Goal: Navigation & Orientation: Find specific page/section

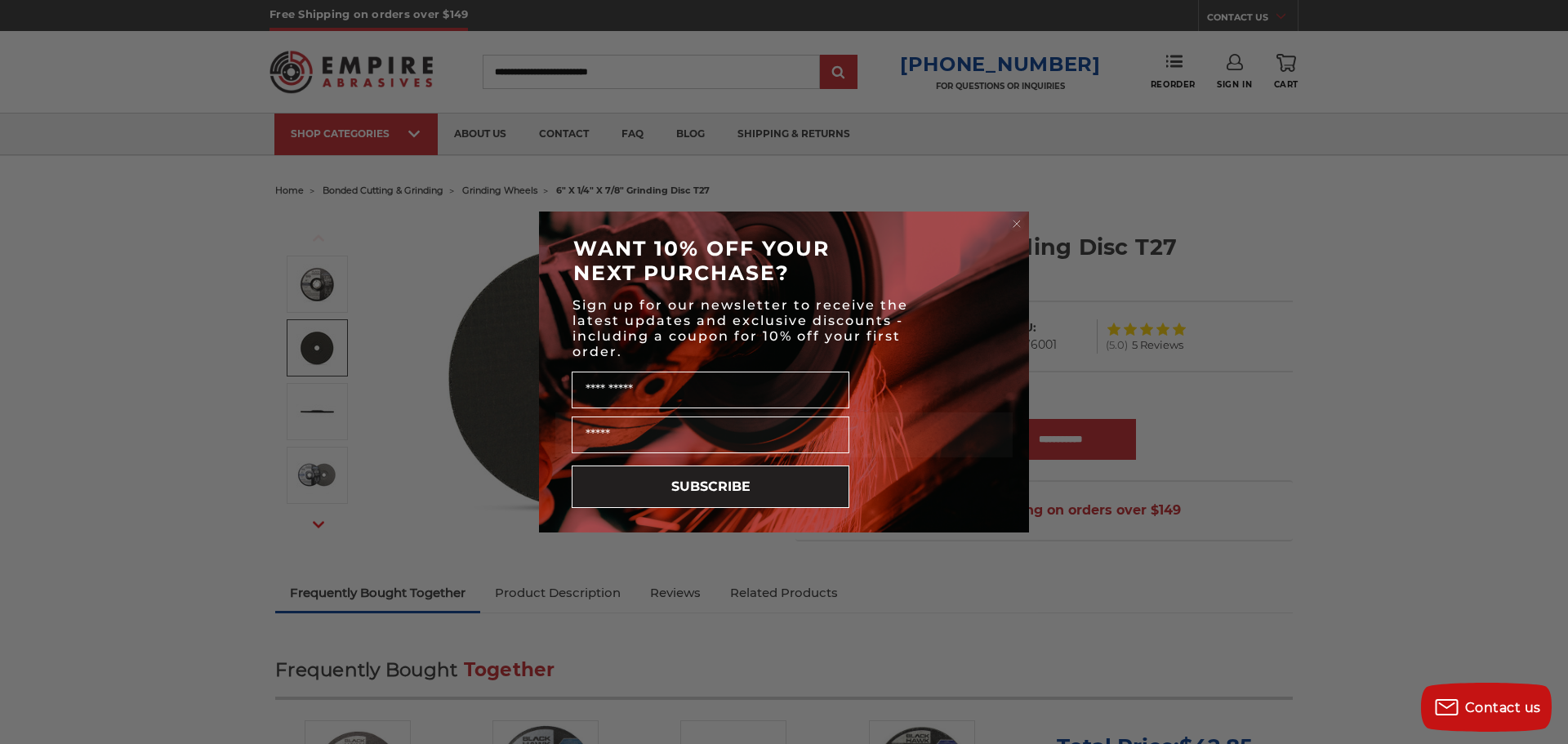
click at [1024, 221] on circle "Close dialog" at bounding box center [1017, 224] width 15 height 15
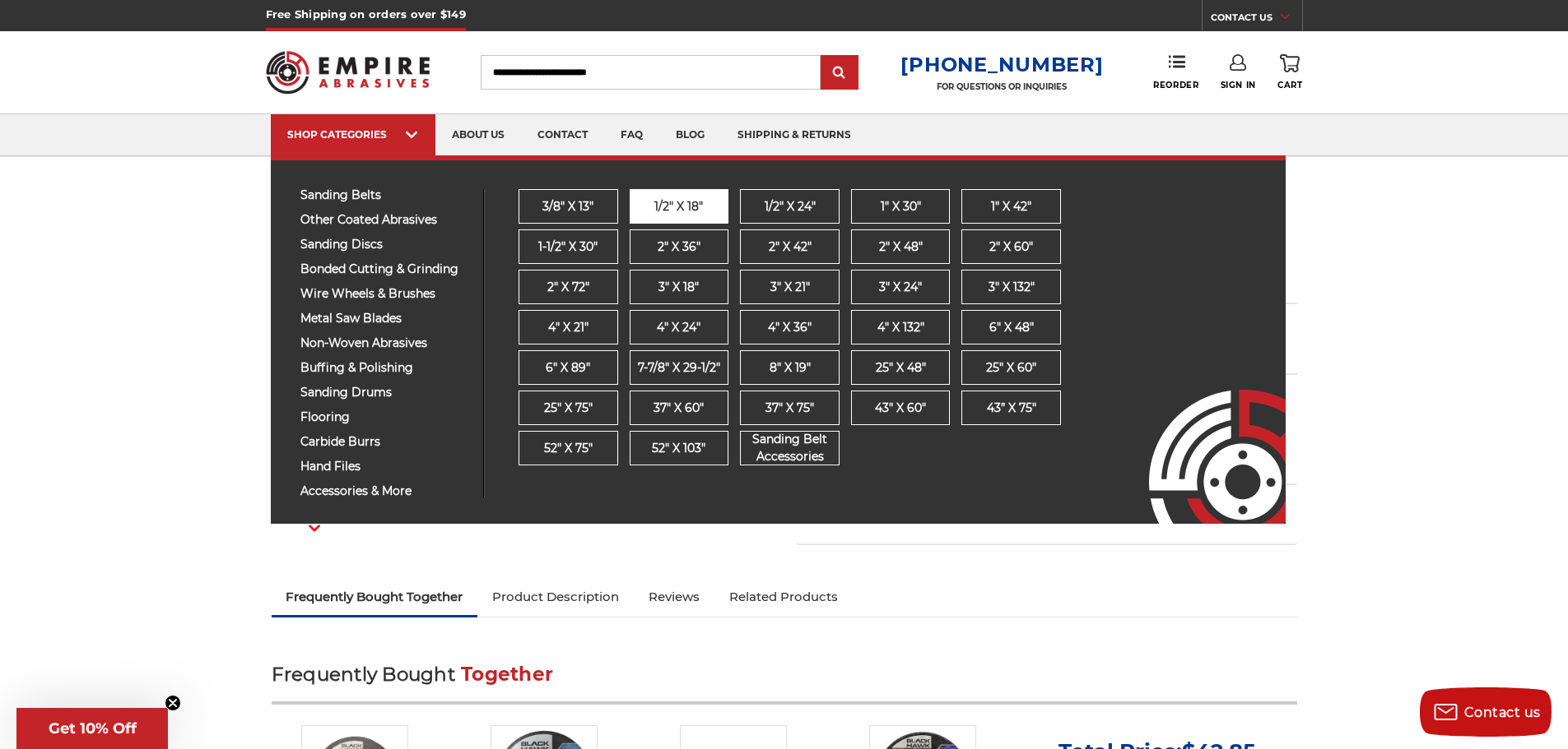
click at [698, 209] on span "1/2" x 18"" at bounding box center [678, 207] width 48 height 17
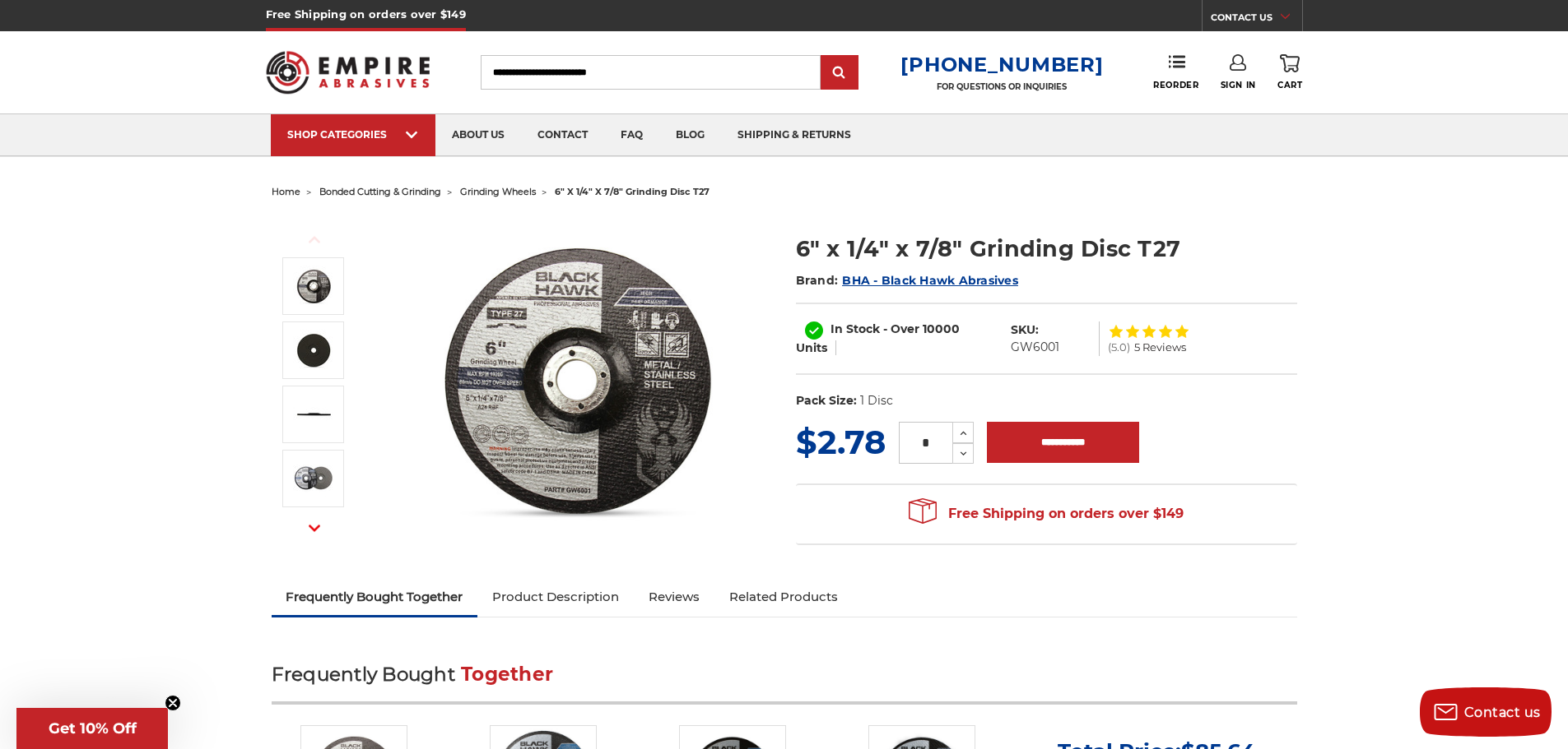
click at [513, 193] on span "grinding wheels" at bounding box center [498, 191] width 75 height 11
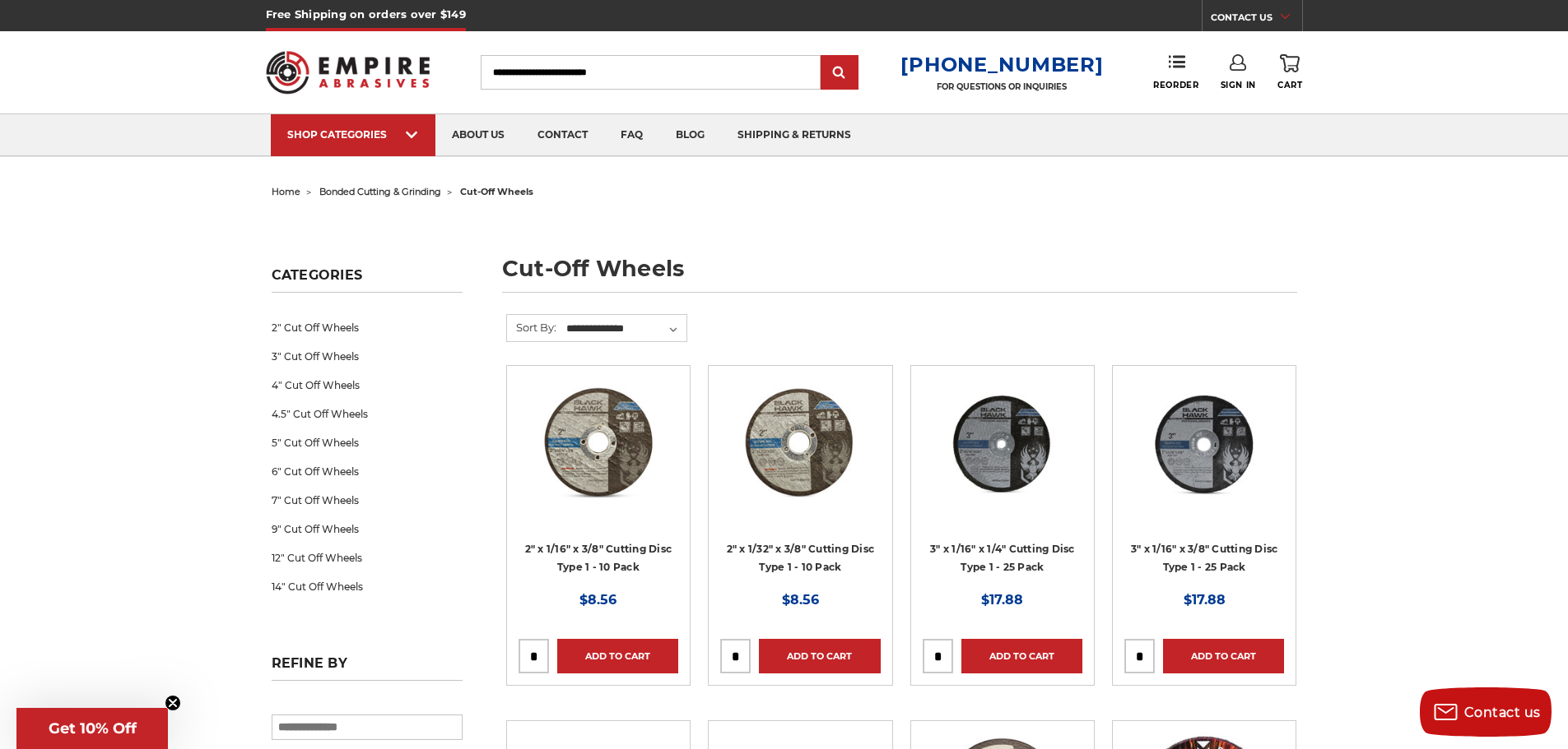
click at [407, 187] on span "bonded cutting & grinding" at bounding box center [380, 191] width 122 height 11
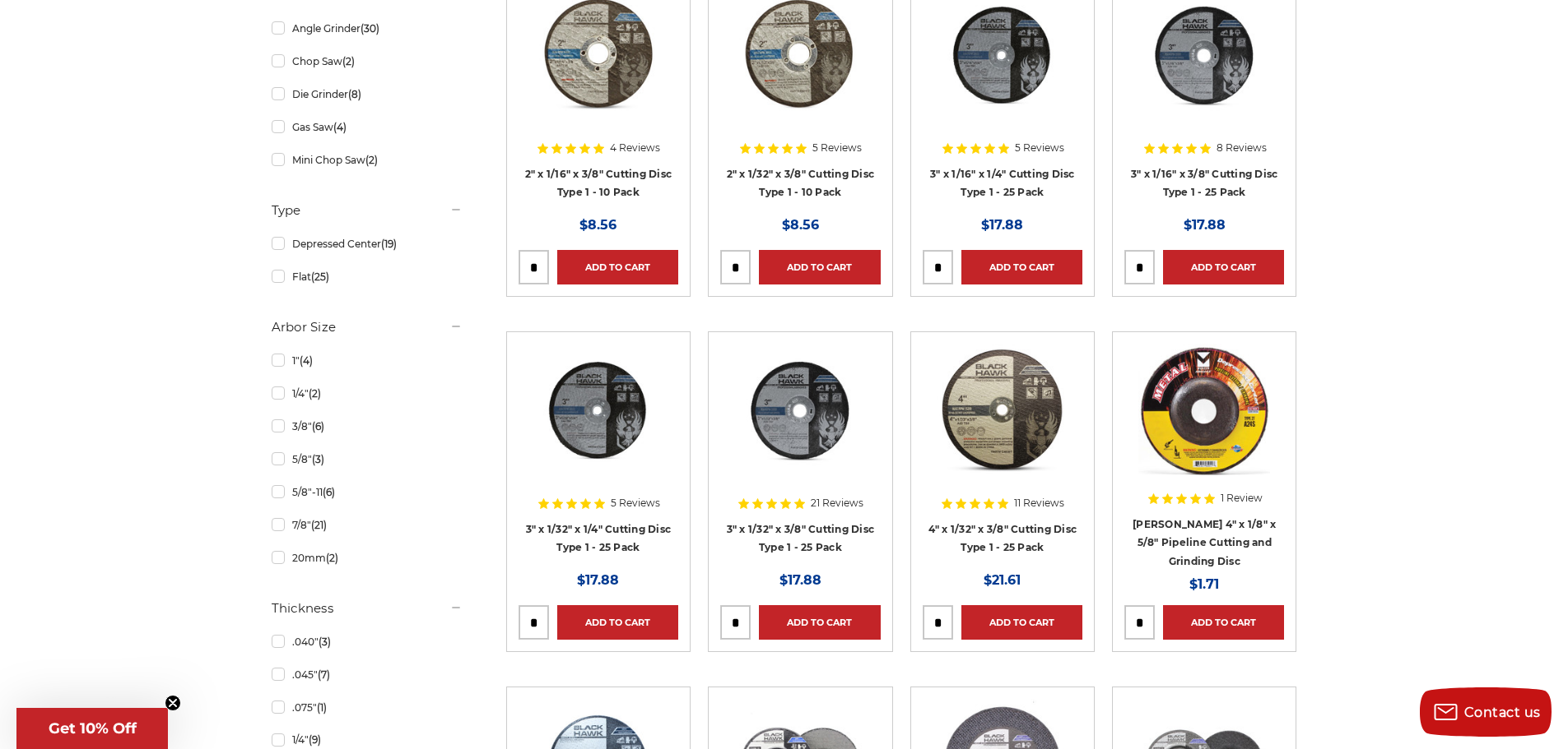
scroll to position [494, 0]
